Goal: Information Seeking & Learning: Learn about a topic

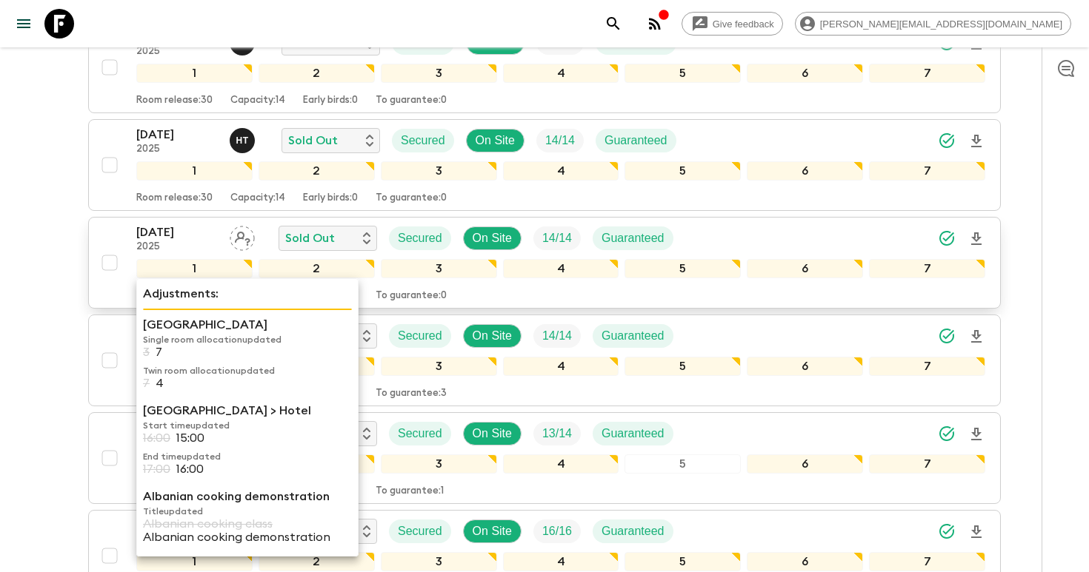
scroll to position [729, 0]
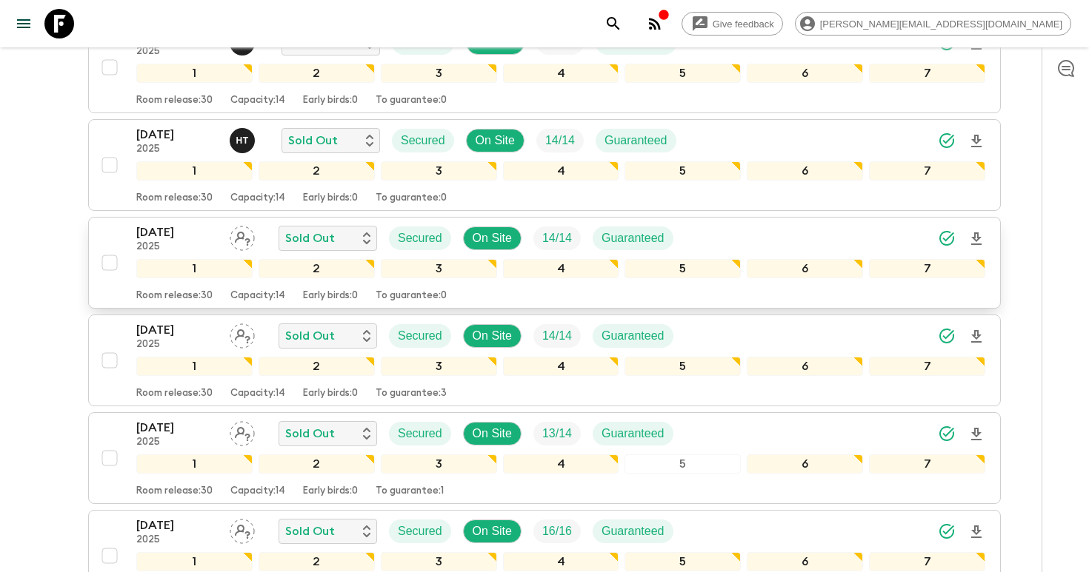
click at [168, 224] on p "07 Sep 2025" at bounding box center [176, 233] width 81 height 18
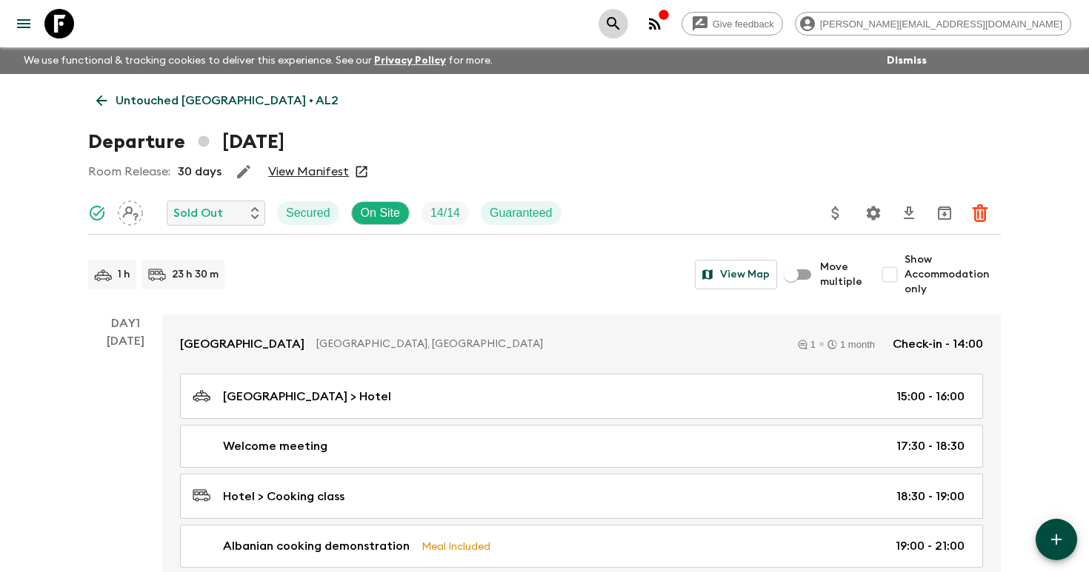
click at [619, 21] on icon "search adventures" at bounding box center [613, 23] width 13 height 13
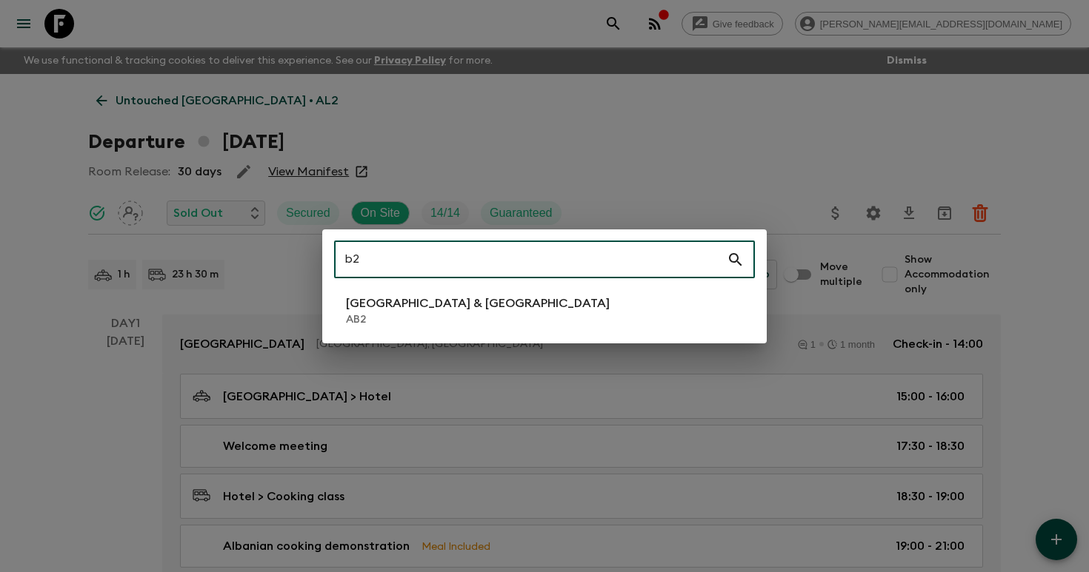
type input "b"
type input "ab2"
click at [445, 306] on p "[GEOGRAPHIC_DATA] & [GEOGRAPHIC_DATA]" at bounding box center [478, 304] width 264 height 18
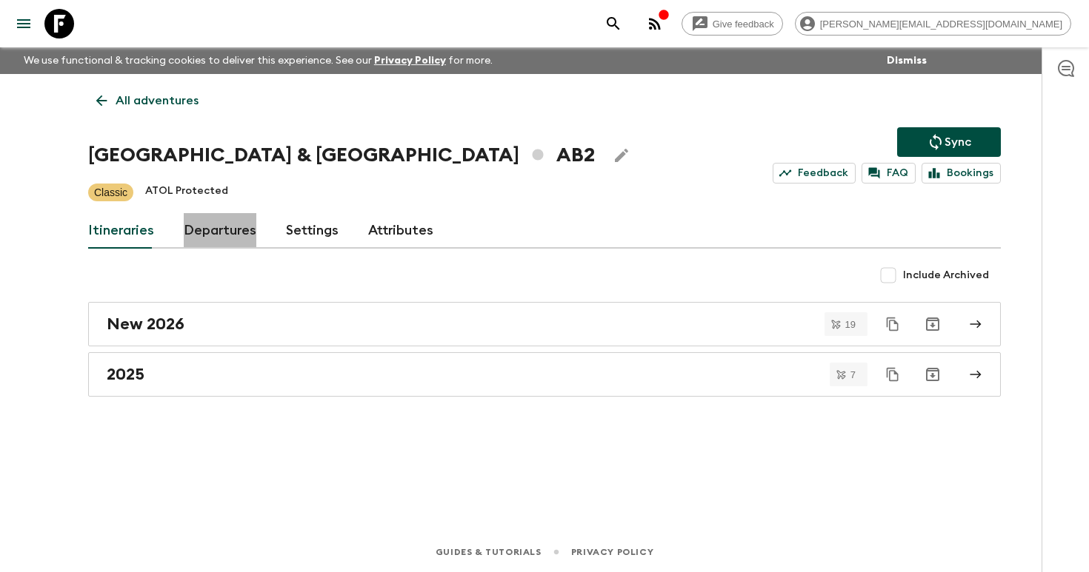
click at [221, 233] on link "Departures" at bounding box center [220, 231] width 73 height 36
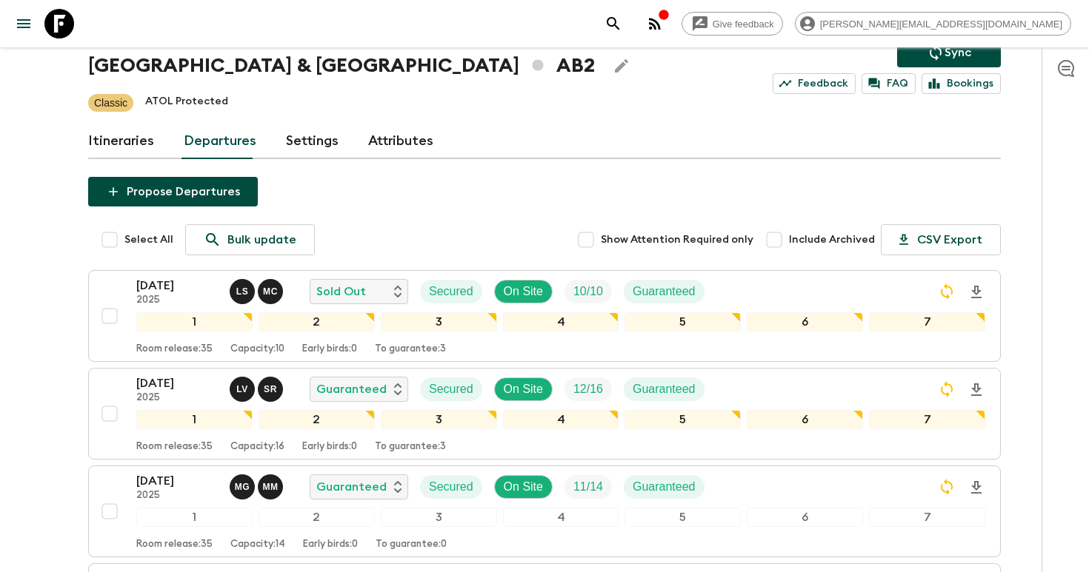
scroll to position [91, 0]
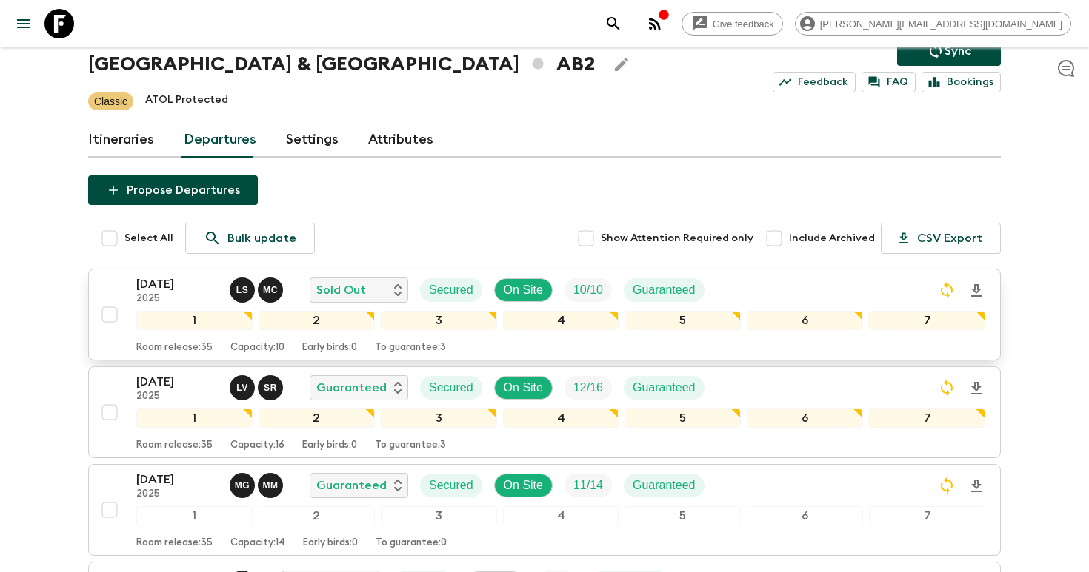
click at [976, 289] on icon "Download Onboarding" at bounding box center [976, 291] width 18 height 18
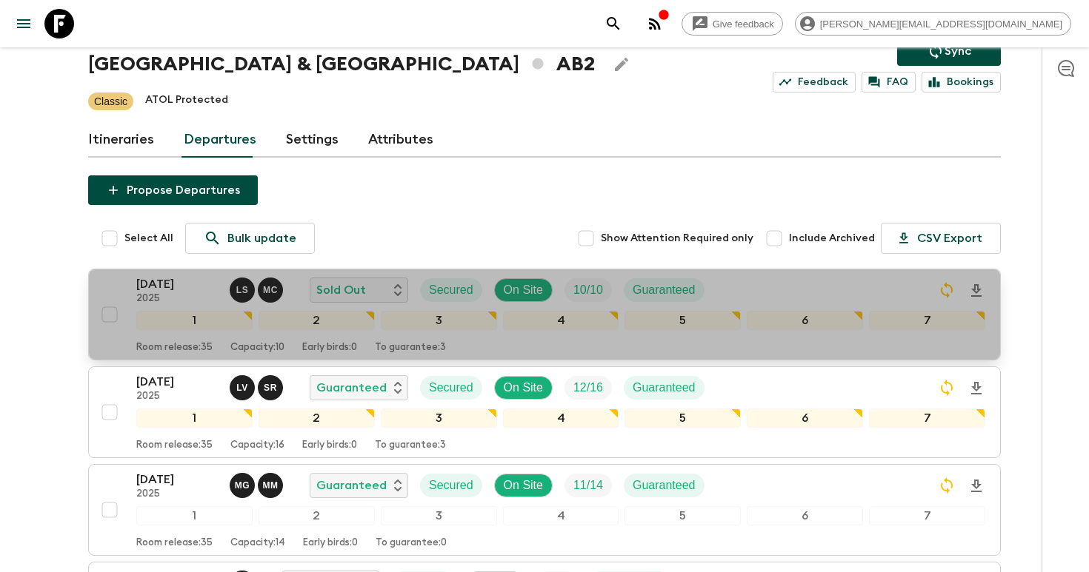
click at [179, 287] on p "[DATE]" at bounding box center [176, 285] width 81 height 18
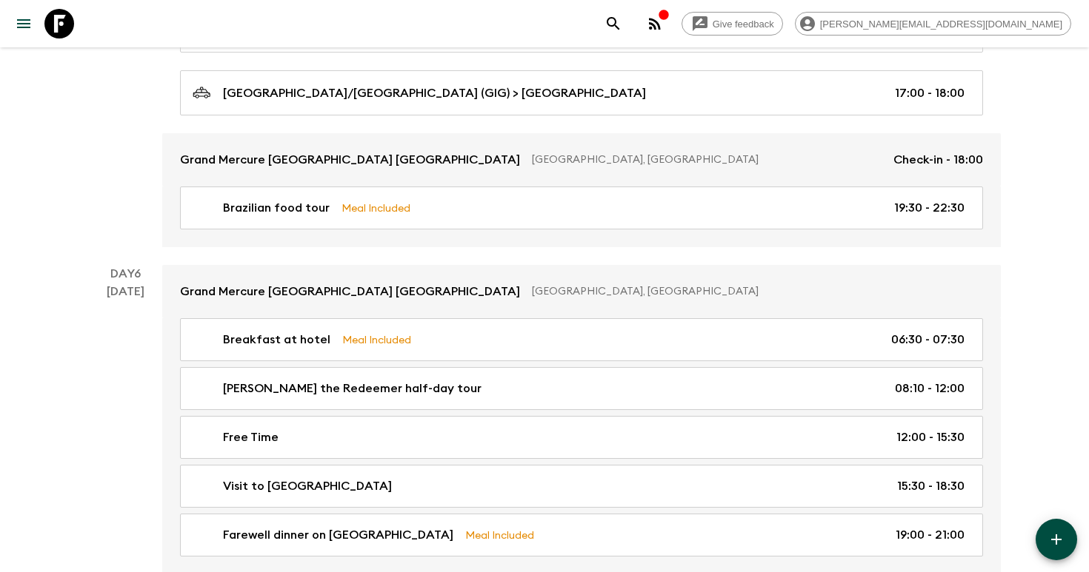
scroll to position [2142, 0]
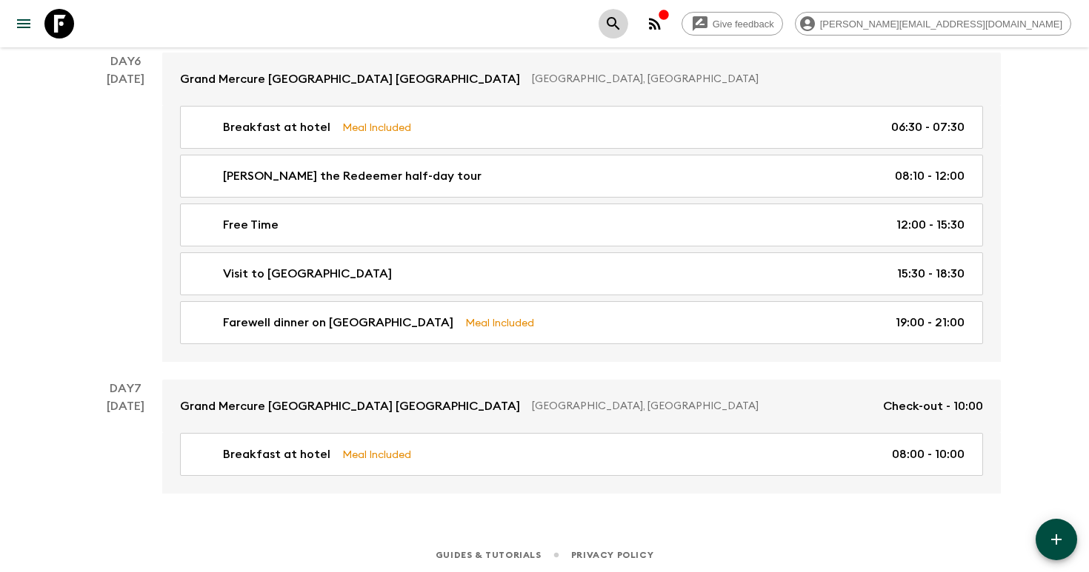
click at [622, 20] on icon "search adventures" at bounding box center [613, 24] width 18 height 18
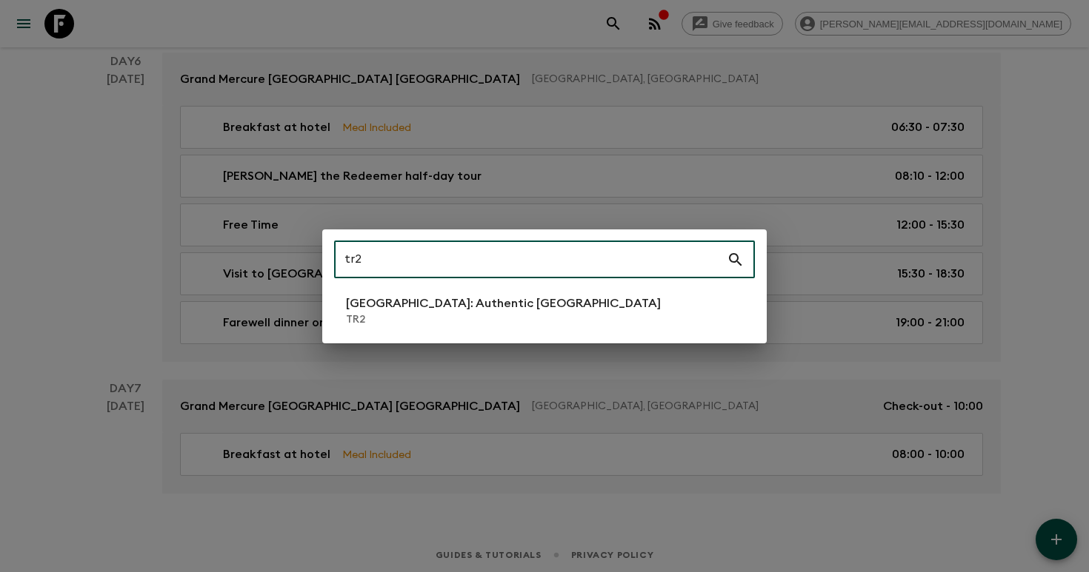
type input "tr2"
click at [442, 316] on p "TR2" at bounding box center [503, 320] width 315 height 15
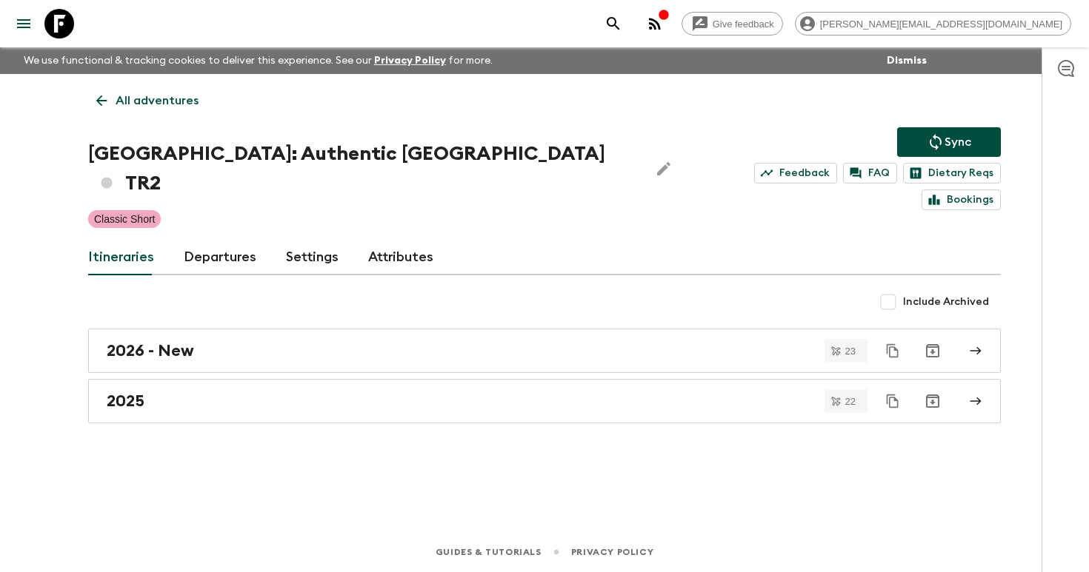
click at [210, 240] on link "Departures" at bounding box center [220, 258] width 73 height 36
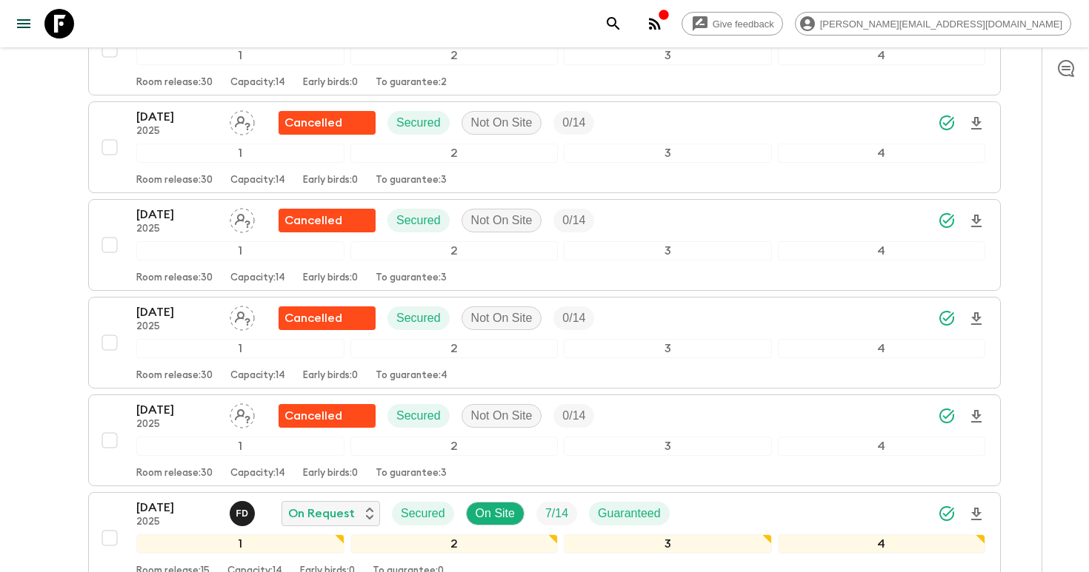
scroll to position [1742, 0]
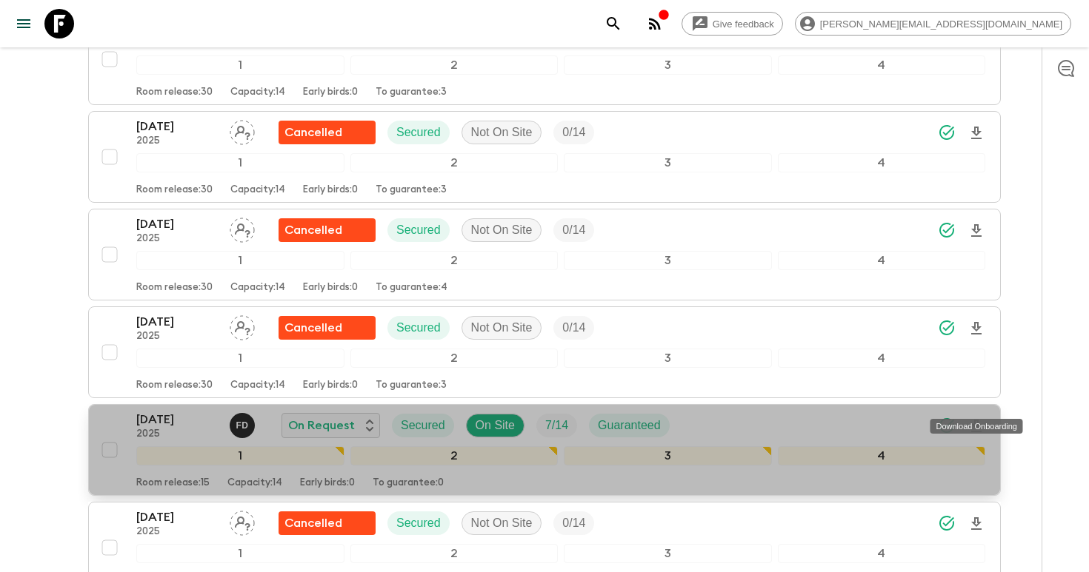
click at [976, 420] on icon "Download Onboarding" at bounding box center [976, 426] width 10 height 13
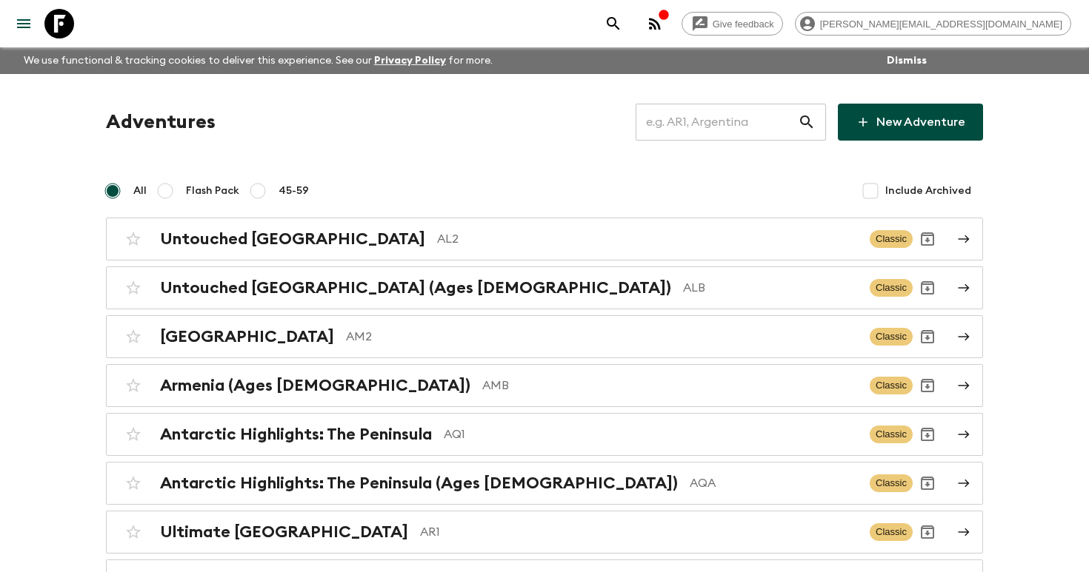
click at [741, 121] on input "text" at bounding box center [716, 121] width 162 height 41
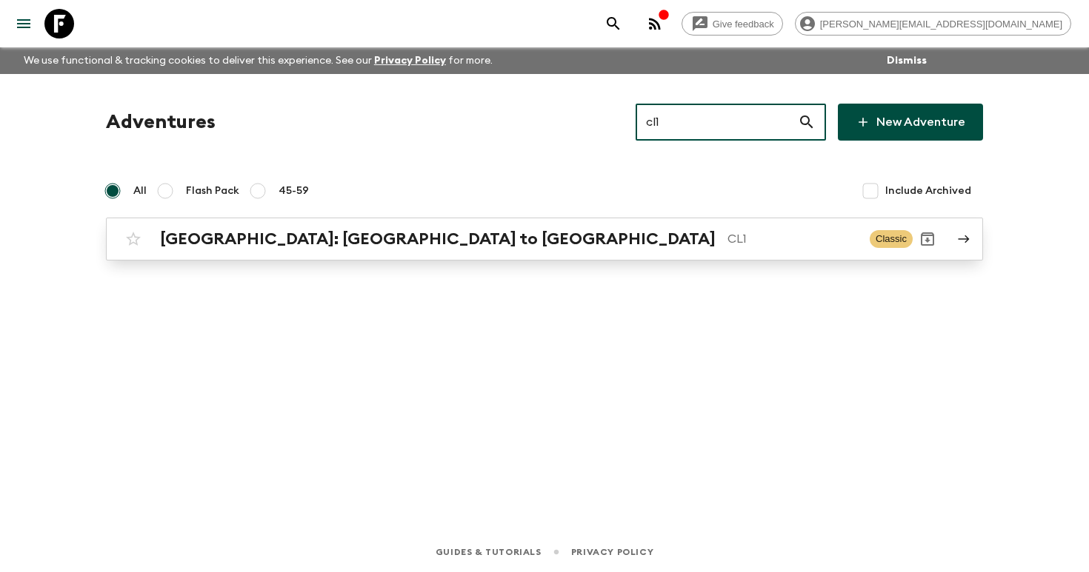
type input "cl1"
click at [334, 256] on link "[GEOGRAPHIC_DATA]: [GEOGRAPHIC_DATA] to Patagonia CL1 Classic" at bounding box center [544, 239] width 877 height 43
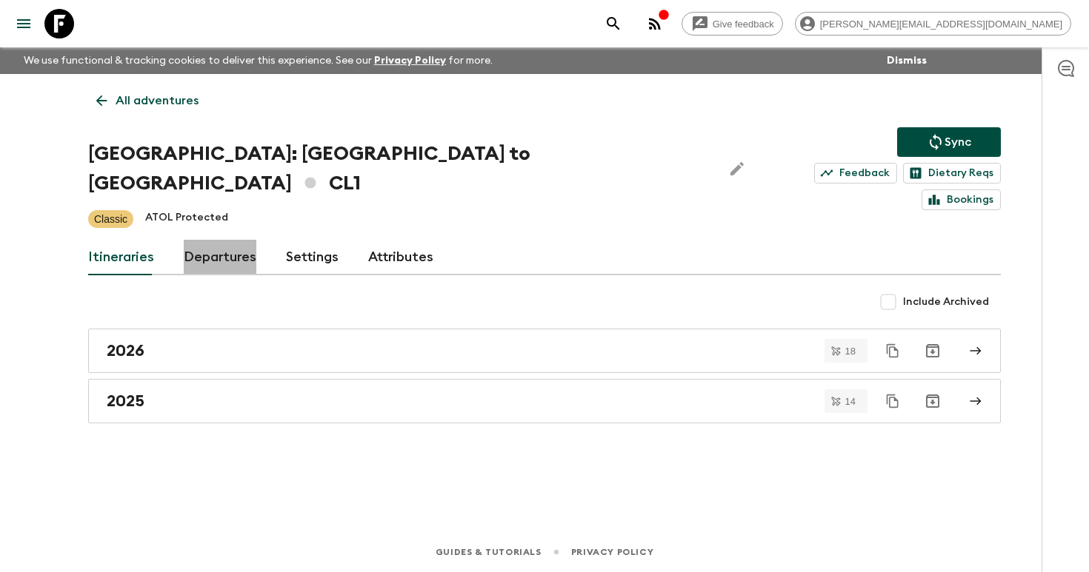
click at [236, 240] on link "Departures" at bounding box center [220, 258] width 73 height 36
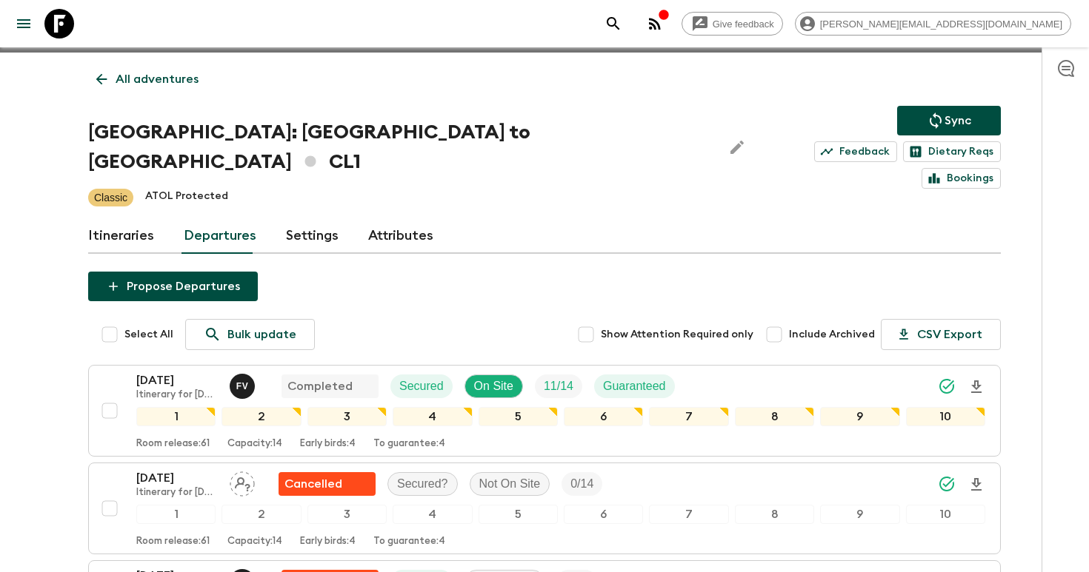
scroll to position [24, 0]
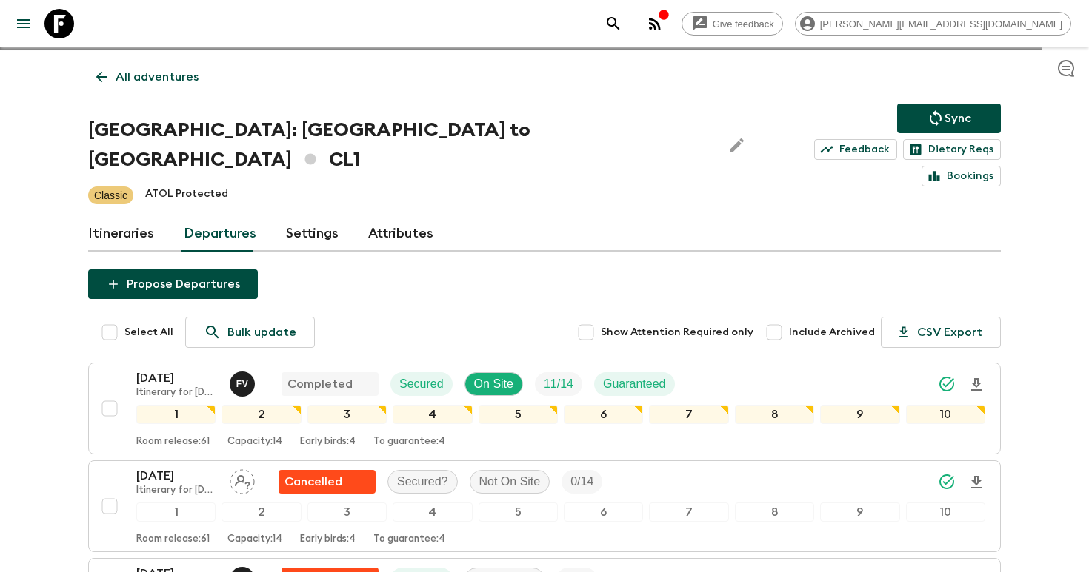
click at [313, 218] on link "Settings" at bounding box center [312, 234] width 53 height 36
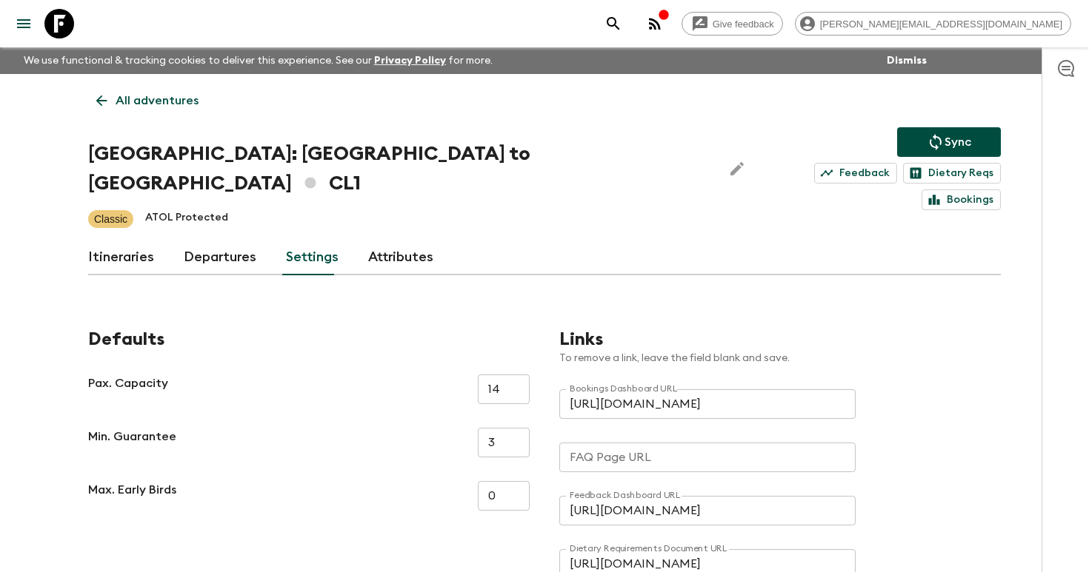
click at [24, 23] on icon "menu" at bounding box center [23, 23] width 13 height 9
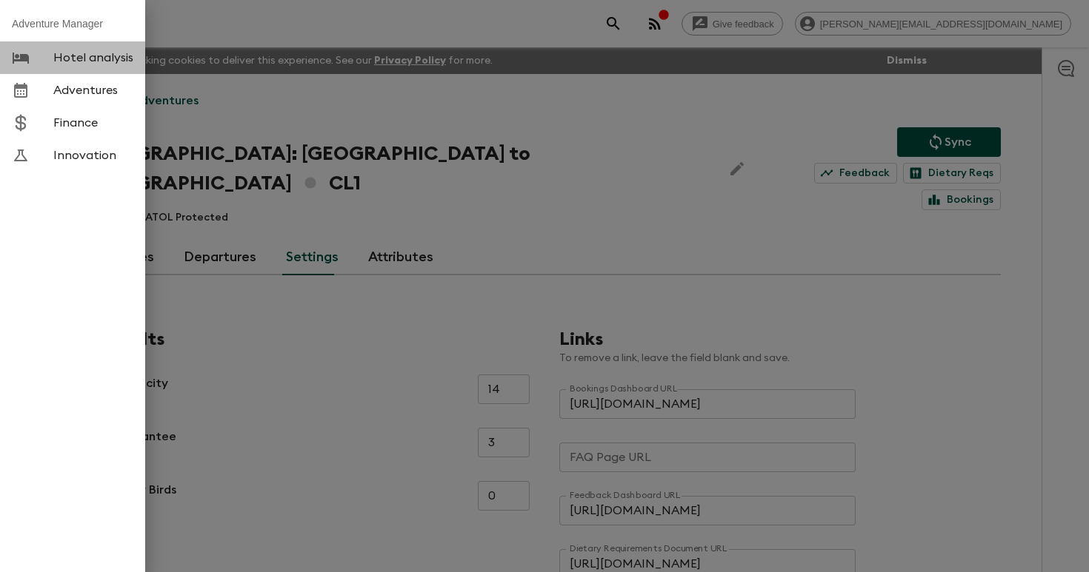
click at [88, 67] on link "Hotel analysis" at bounding box center [72, 57] width 145 height 33
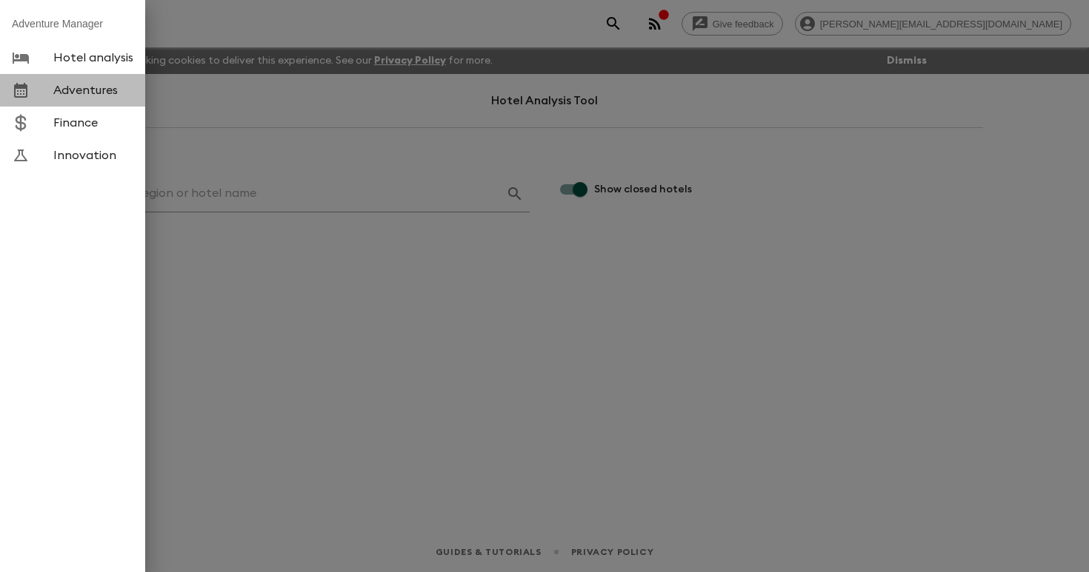
click at [99, 98] on link "Adventures" at bounding box center [72, 90] width 145 height 33
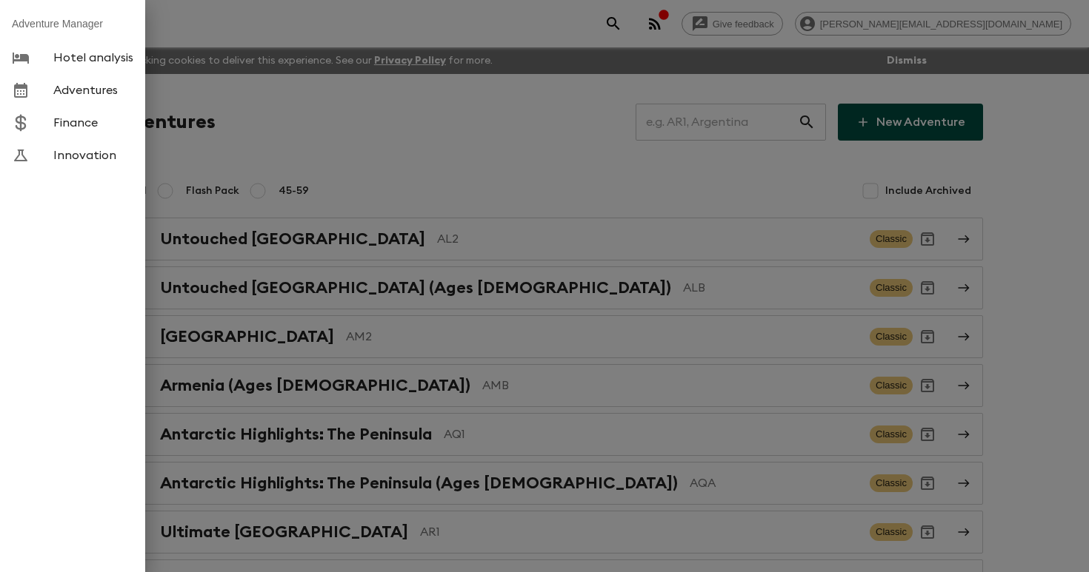
click at [101, 124] on span "Finance" at bounding box center [93, 123] width 80 height 15
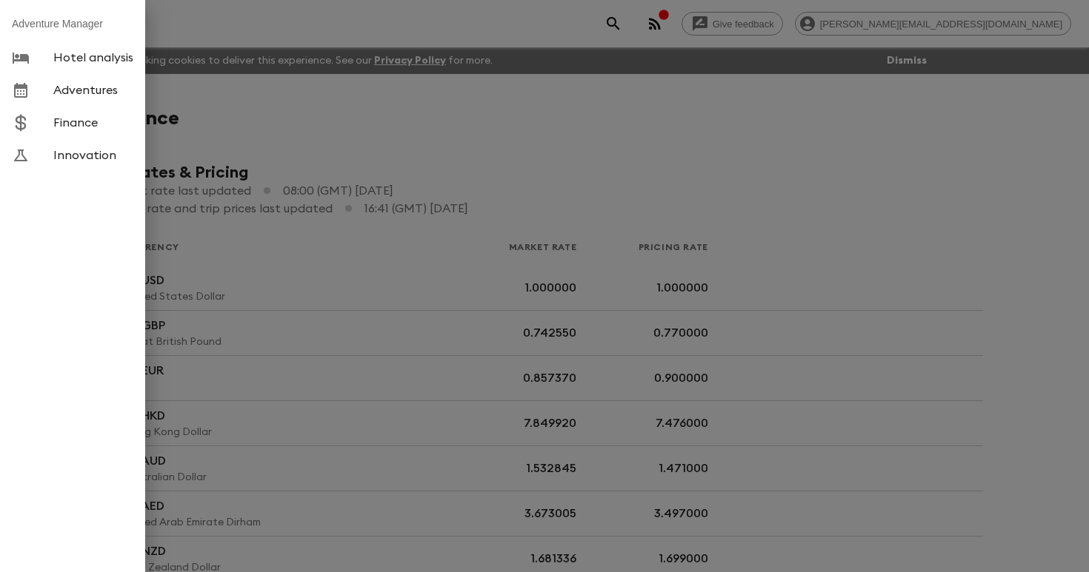
click at [101, 157] on span "Innovation" at bounding box center [93, 155] width 80 height 15
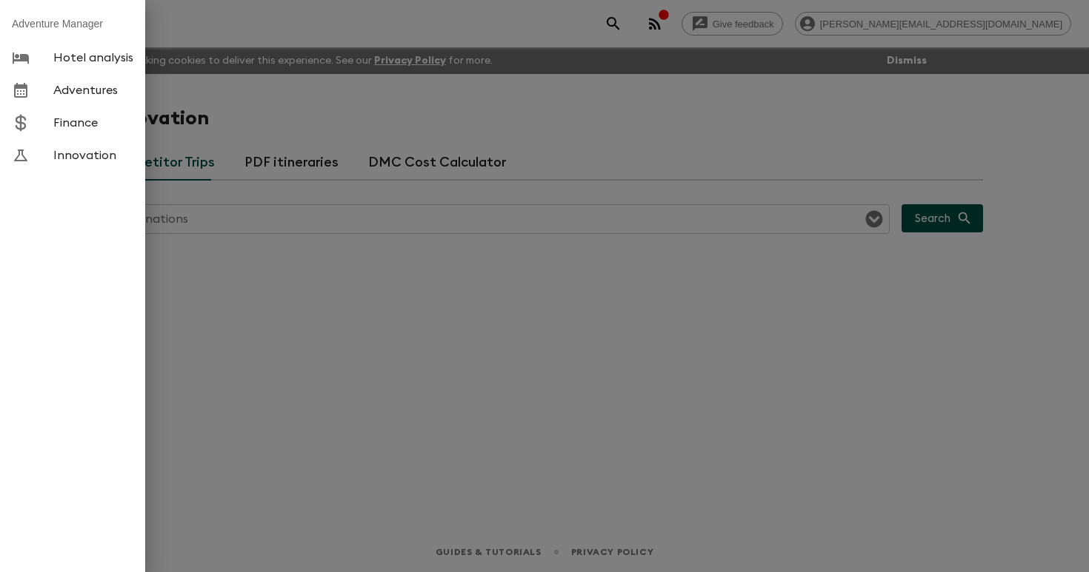
click at [290, 124] on div at bounding box center [544, 286] width 1089 height 572
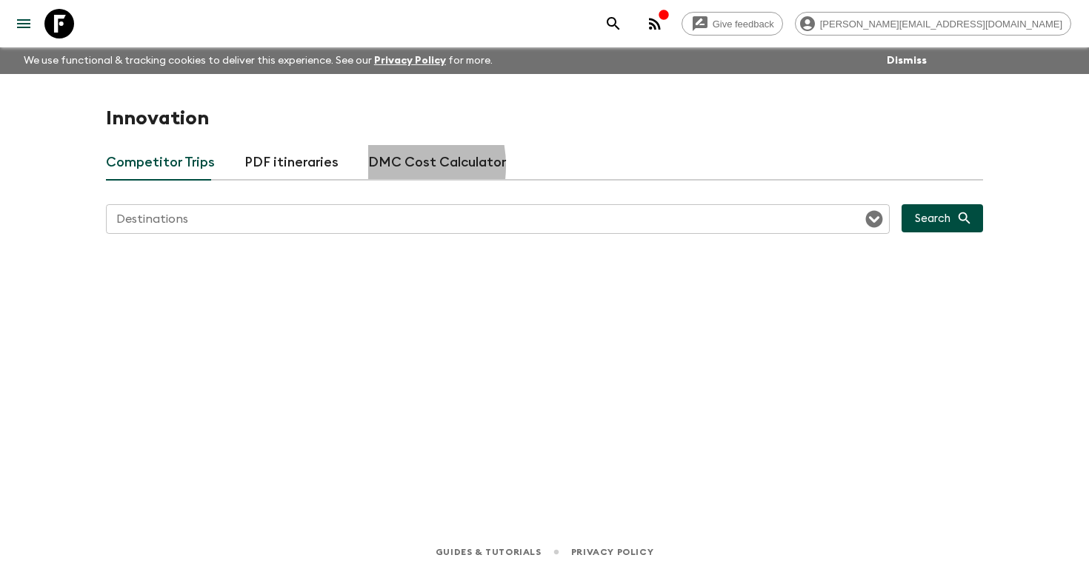
click at [375, 166] on button "DMC Cost Calculator" at bounding box center [437, 163] width 138 height 36
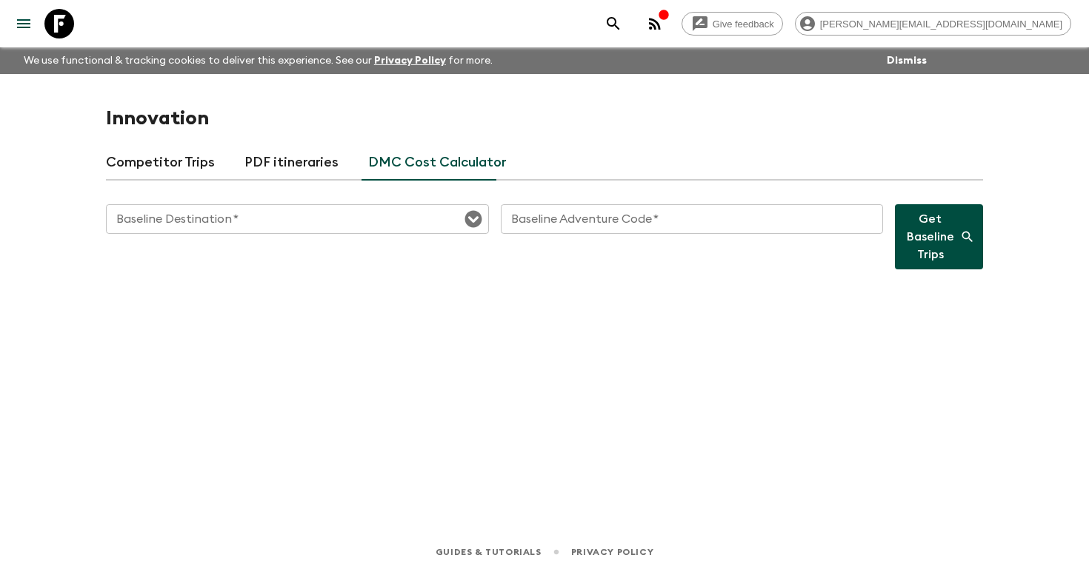
click at [338, 220] on input "Baseline Destination   *" at bounding box center [285, 219] width 350 height 21
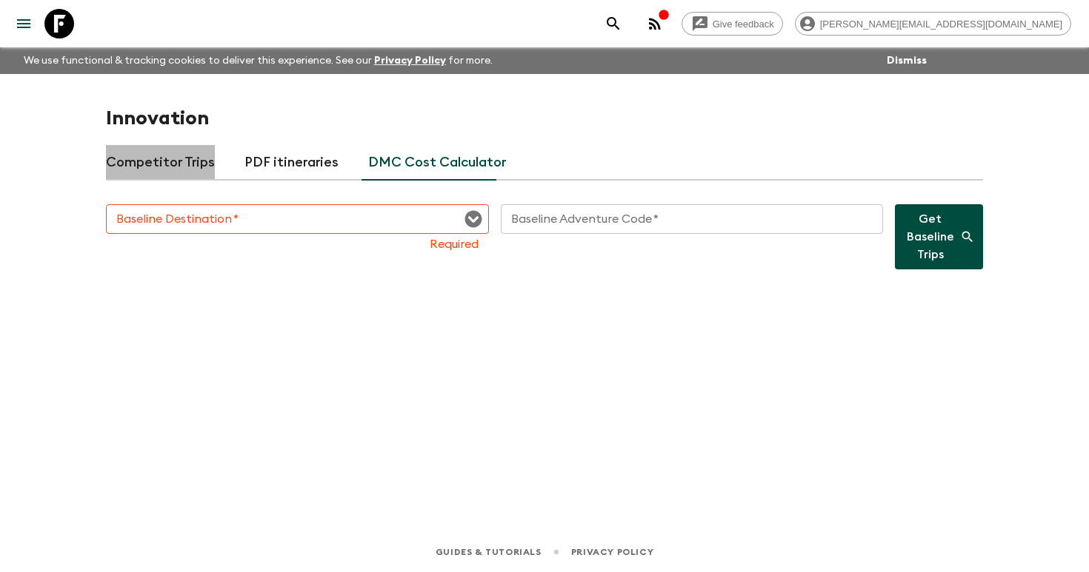
click at [192, 161] on button "Competitor Trips" at bounding box center [160, 163] width 109 height 36
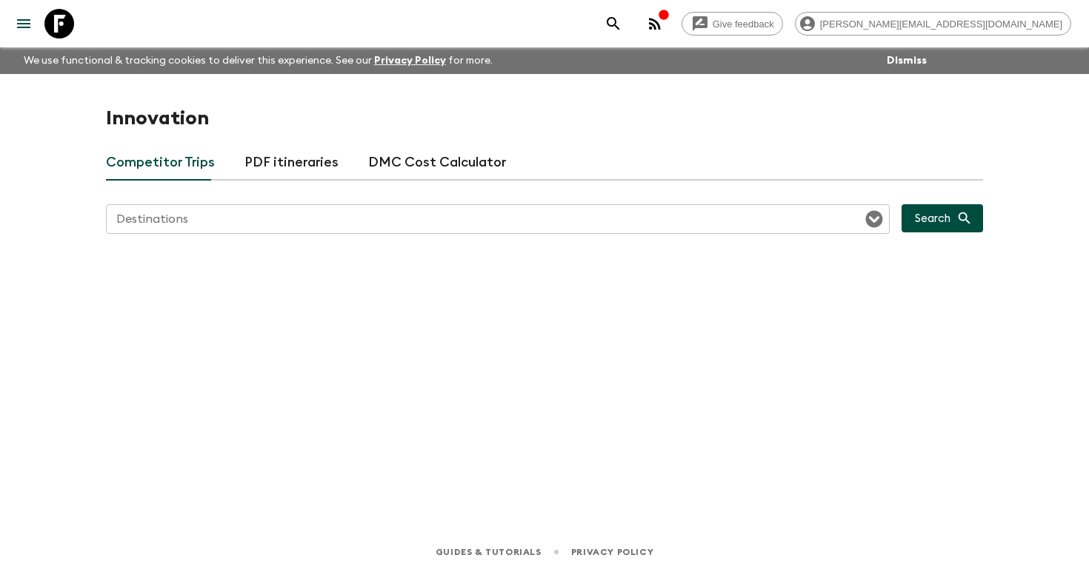
click at [299, 162] on button "PDF itineraries" at bounding box center [291, 163] width 94 height 36
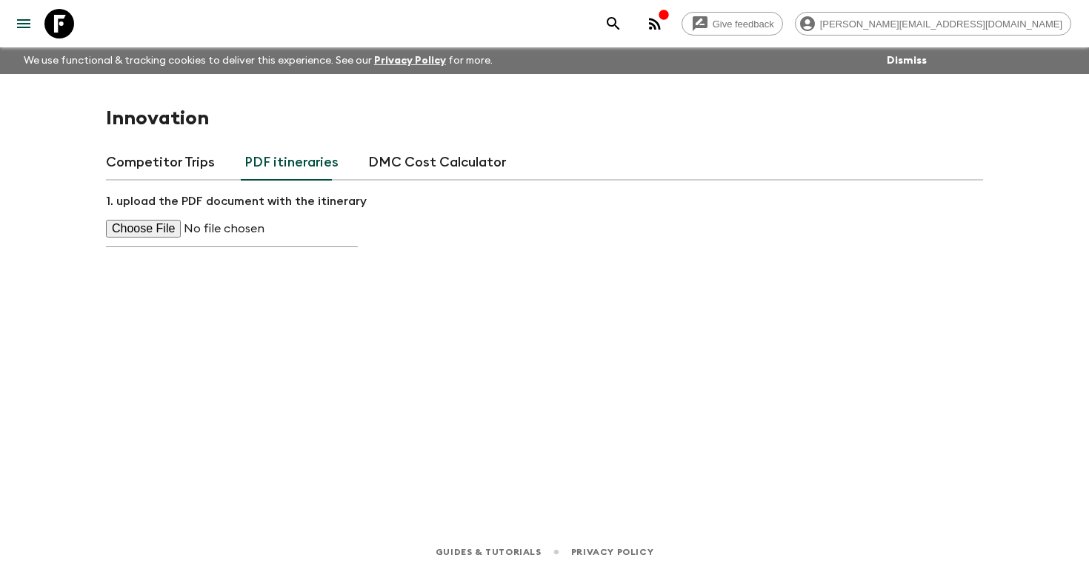
click at [17, 22] on icon "menu" at bounding box center [24, 24] width 18 height 18
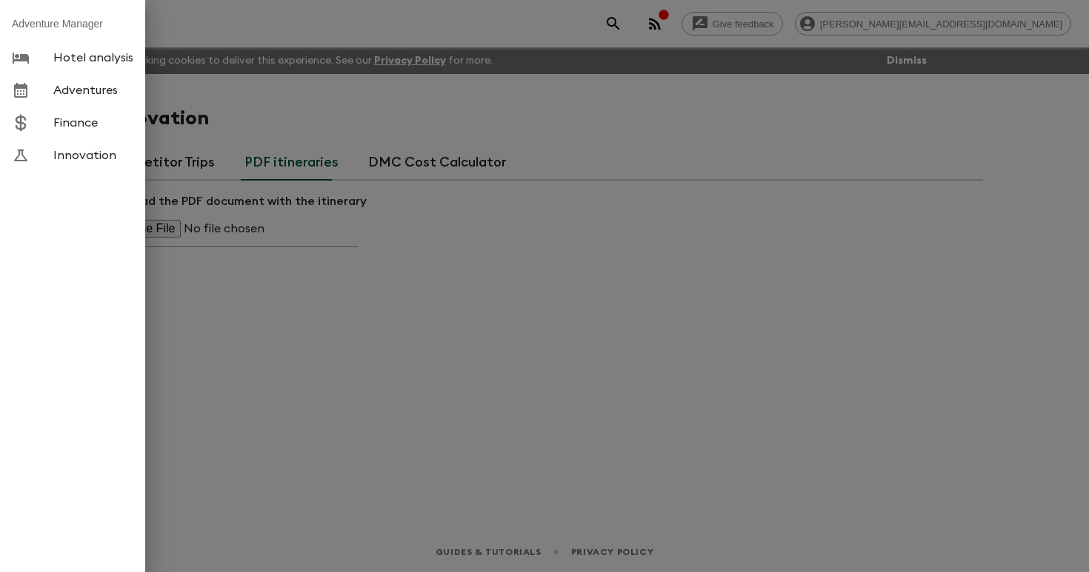
click at [52, 126] on div at bounding box center [32, 123] width 41 height 18
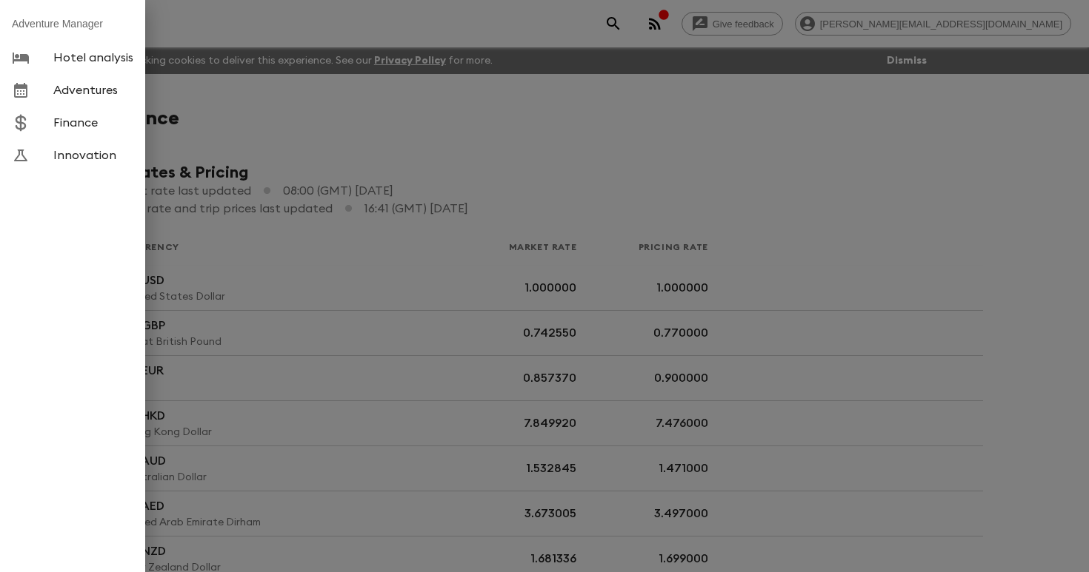
click at [536, 170] on div at bounding box center [544, 286] width 1089 height 572
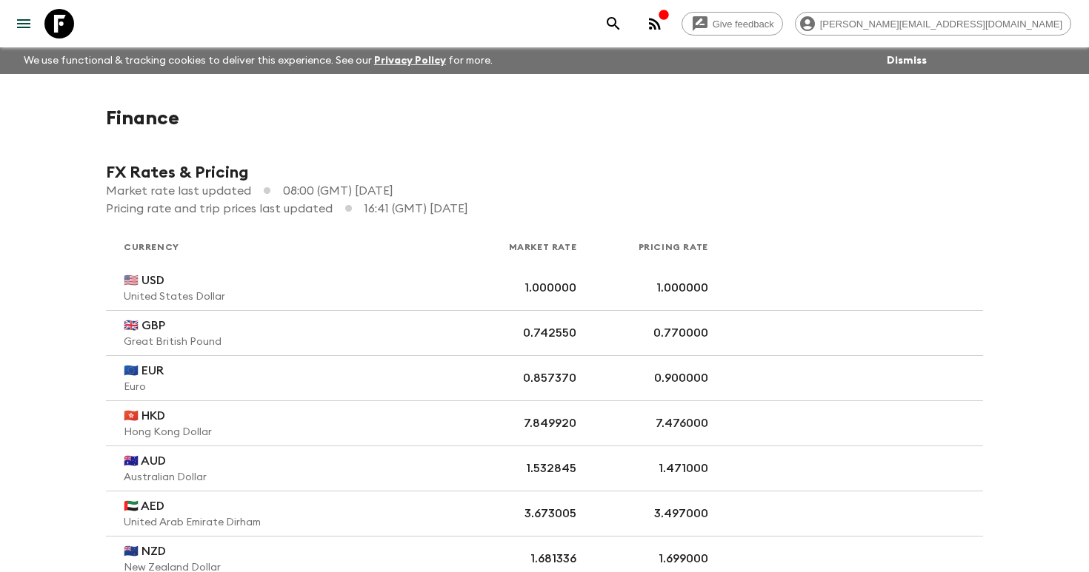
click at [26, 23] on icon "menu" at bounding box center [23, 23] width 13 height 9
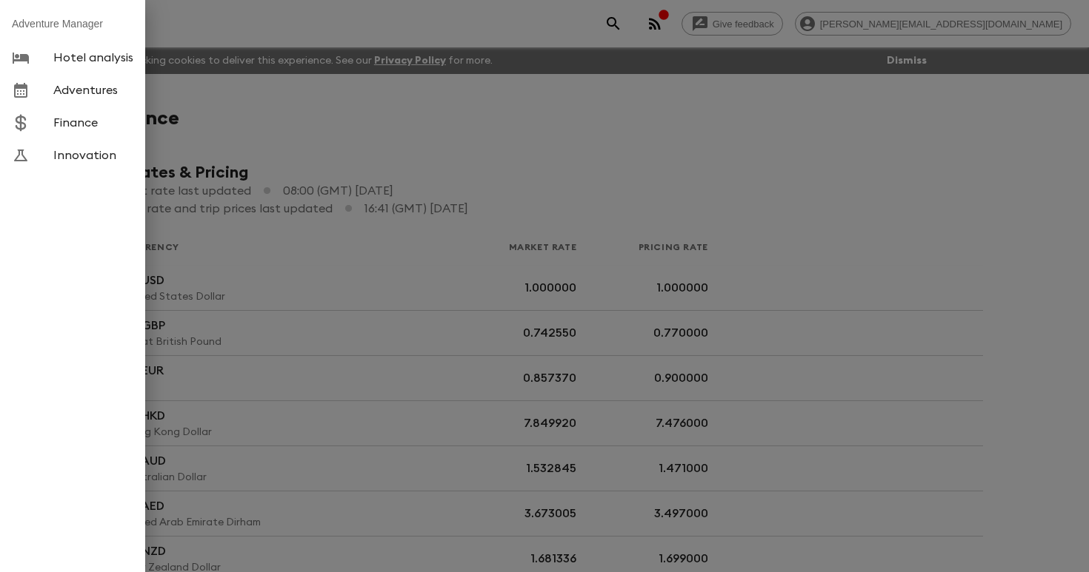
click at [787, 27] on div at bounding box center [544, 286] width 1089 height 572
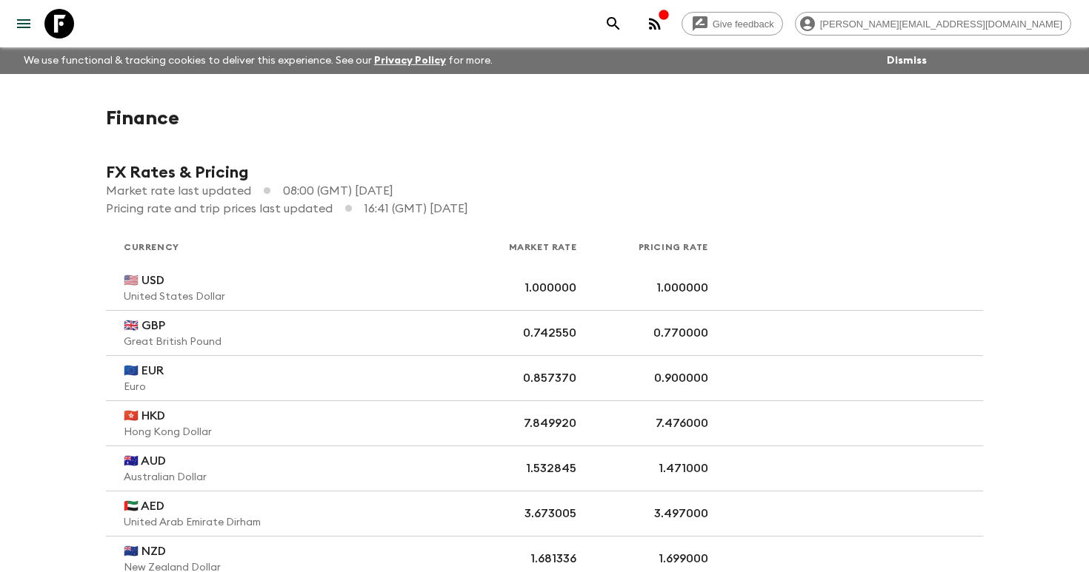
click at [661, 26] on icon "button" at bounding box center [655, 24] width 12 height 12
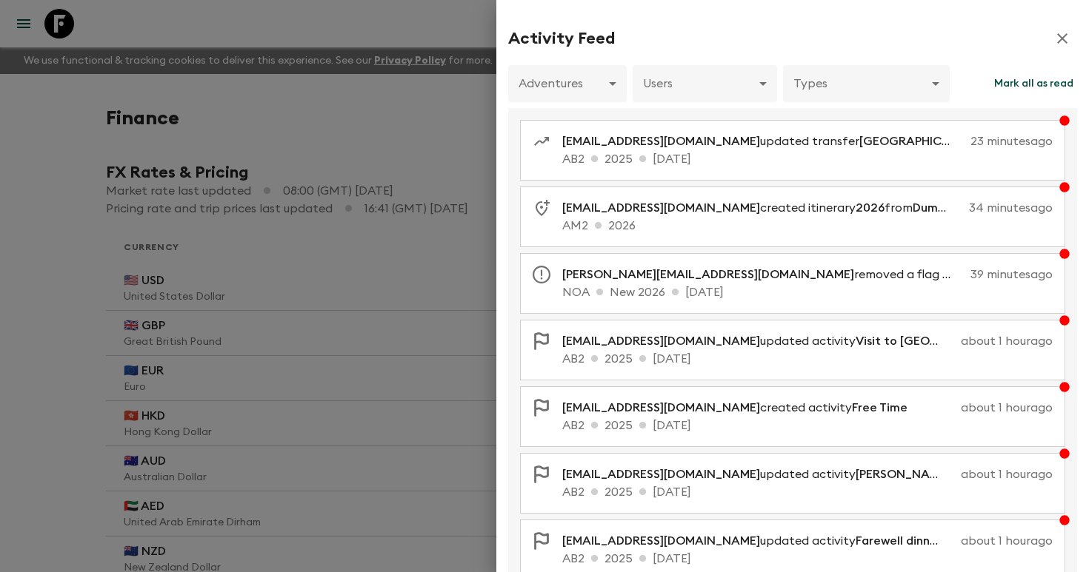
click at [1066, 39] on icon "button" at bounding box center [1062, 39] width 18 height 18
